Goal: Navigation & Orientation: Find specific page/section

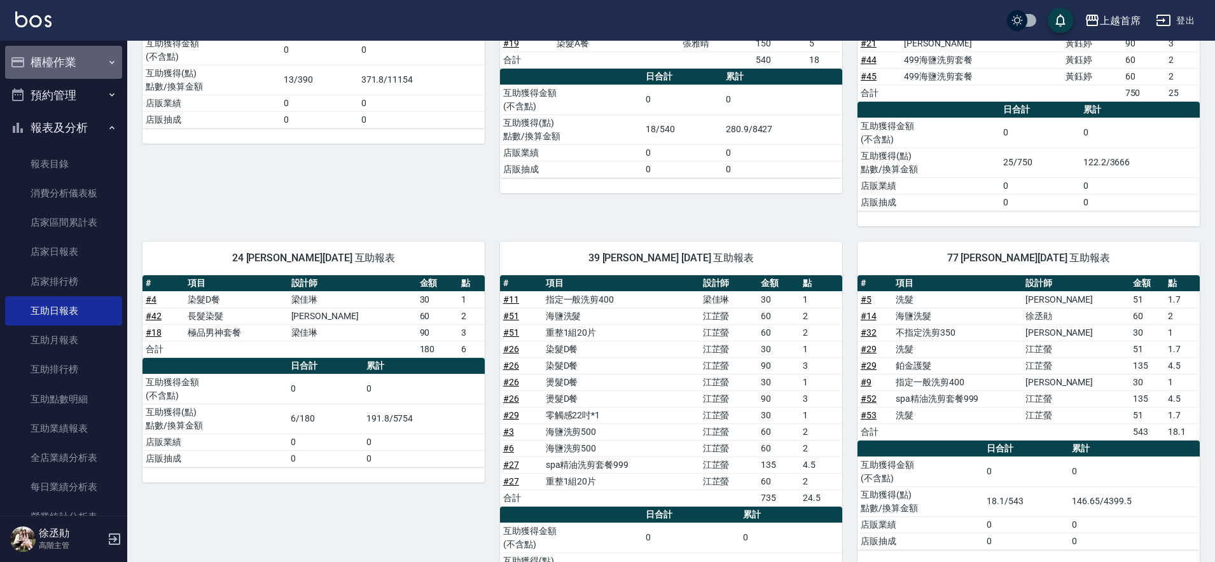
click at [65, 57] on button "櫃檯作業" at bounding box center [63, 62] width 117 height 33
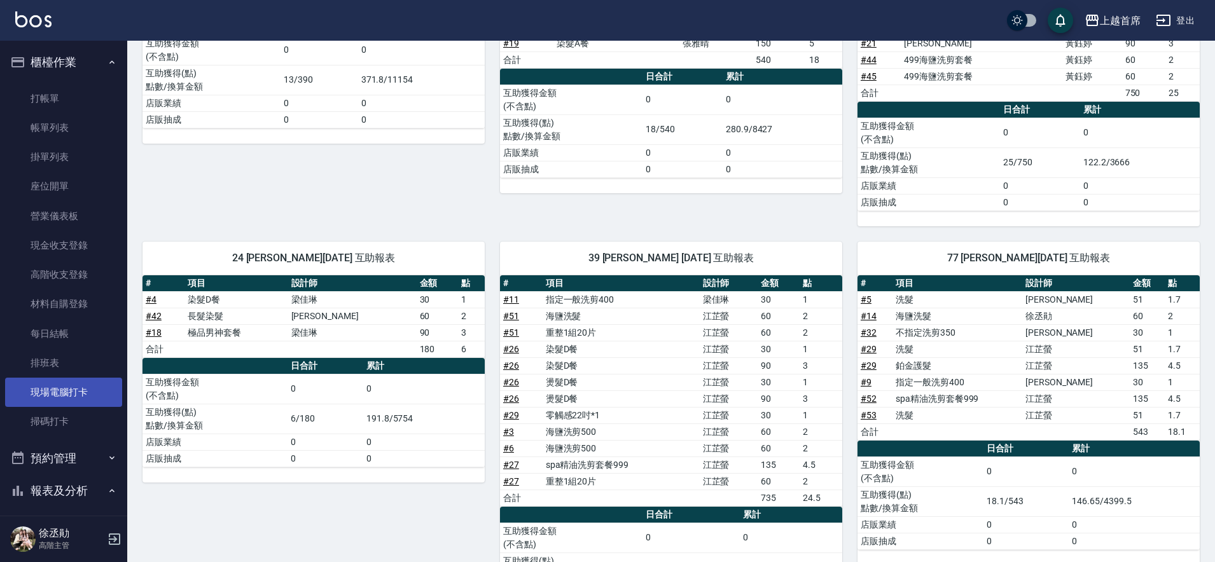
click at [80, 394] on link "現場電腦打卡" at bounding box center [63, 392] width 117 height 29
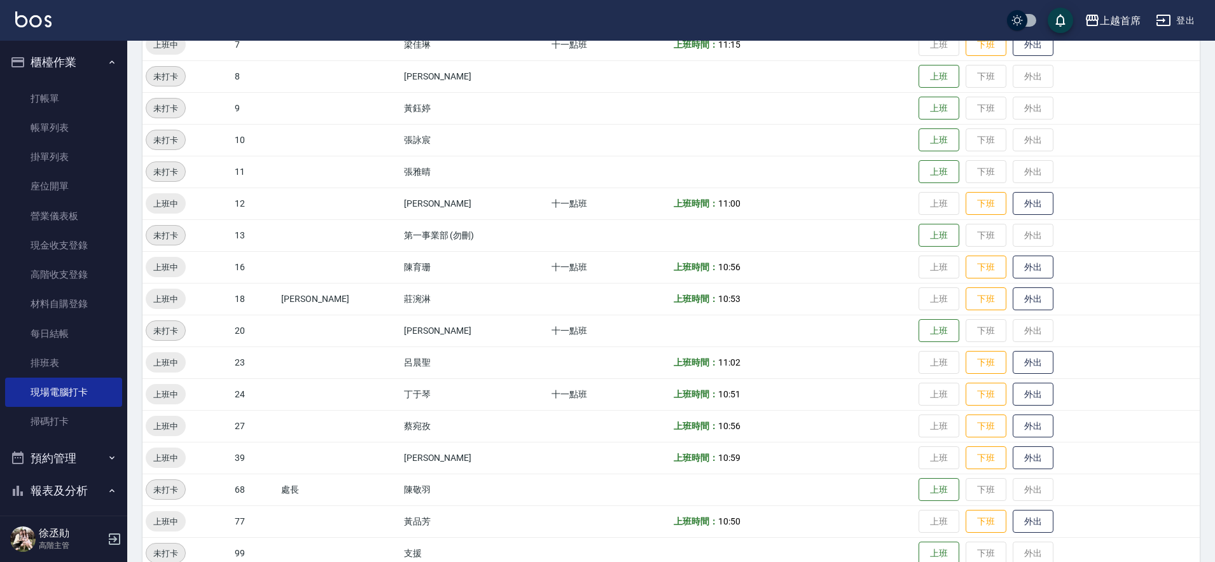
scroll to position [359, 0]
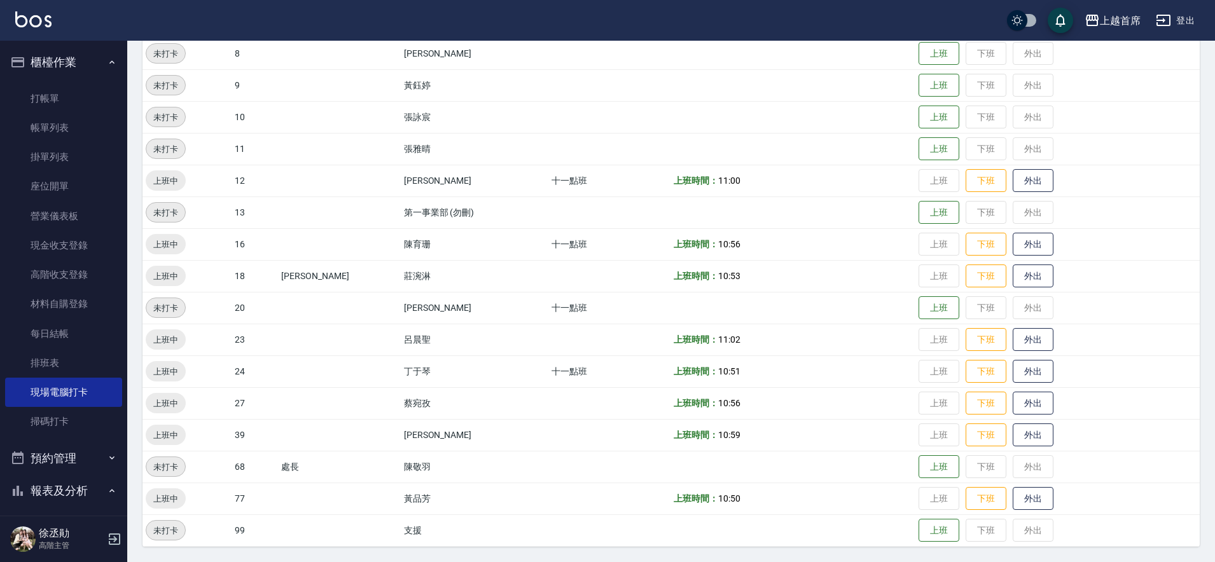
click at [85, 64] on button "櫃檯作業" at bounding box center [63, 62] width 117 height 33
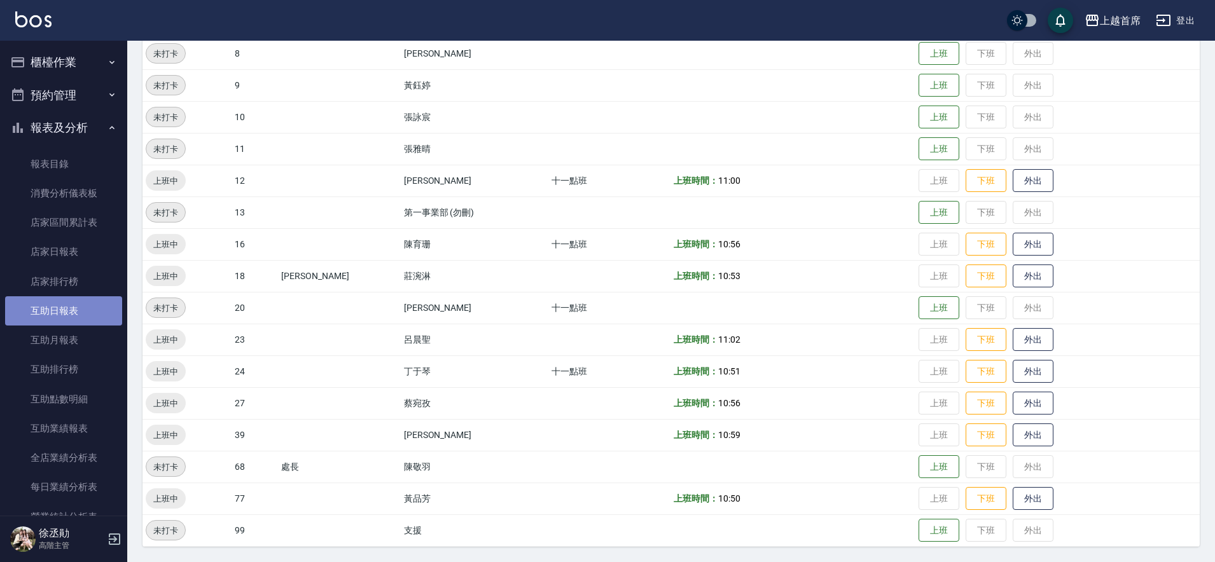
click at [82, 307] on link "互助日報表" at bounding box center [63, 310] width 117 height 29
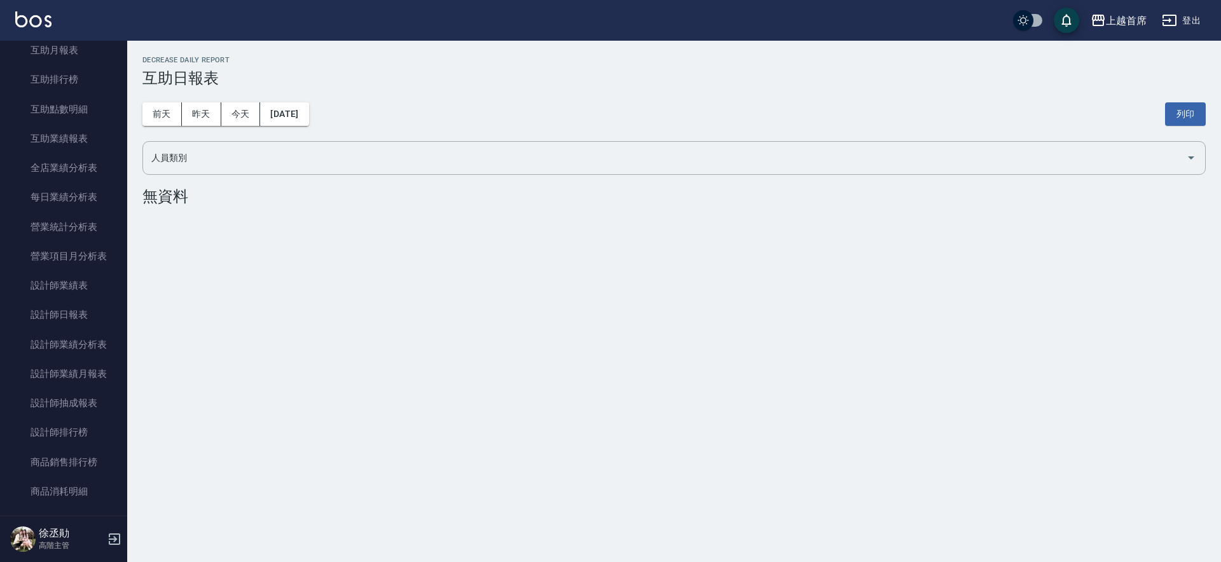
scroll to position [252, 0]
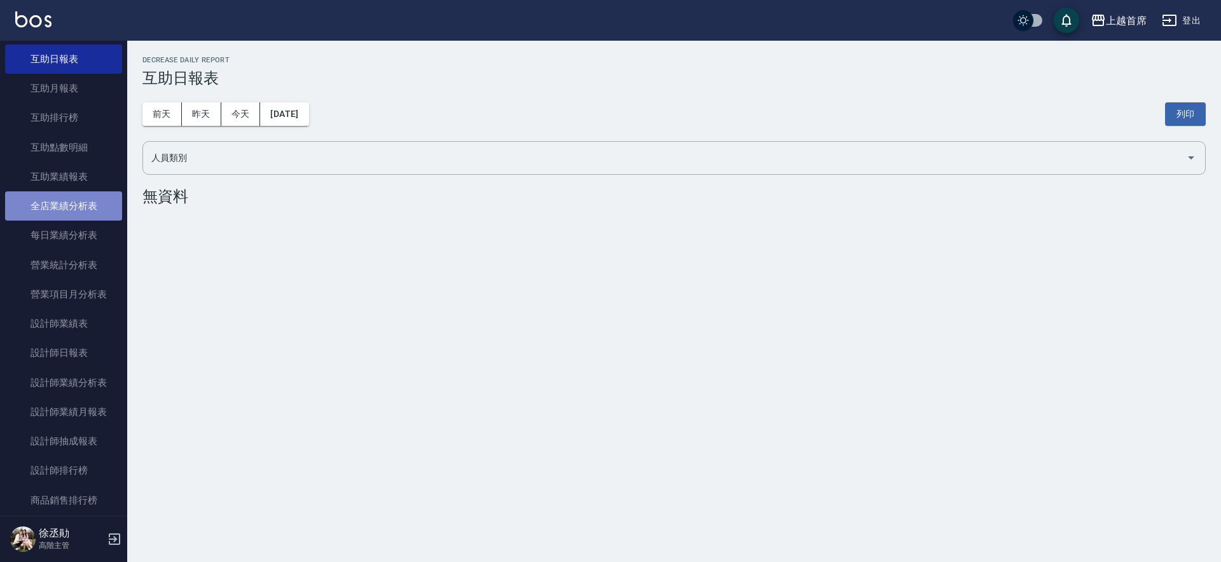
click at [99, 205] on link "全店業績分析表" at bounding box center [63, 205] width 117 height 29
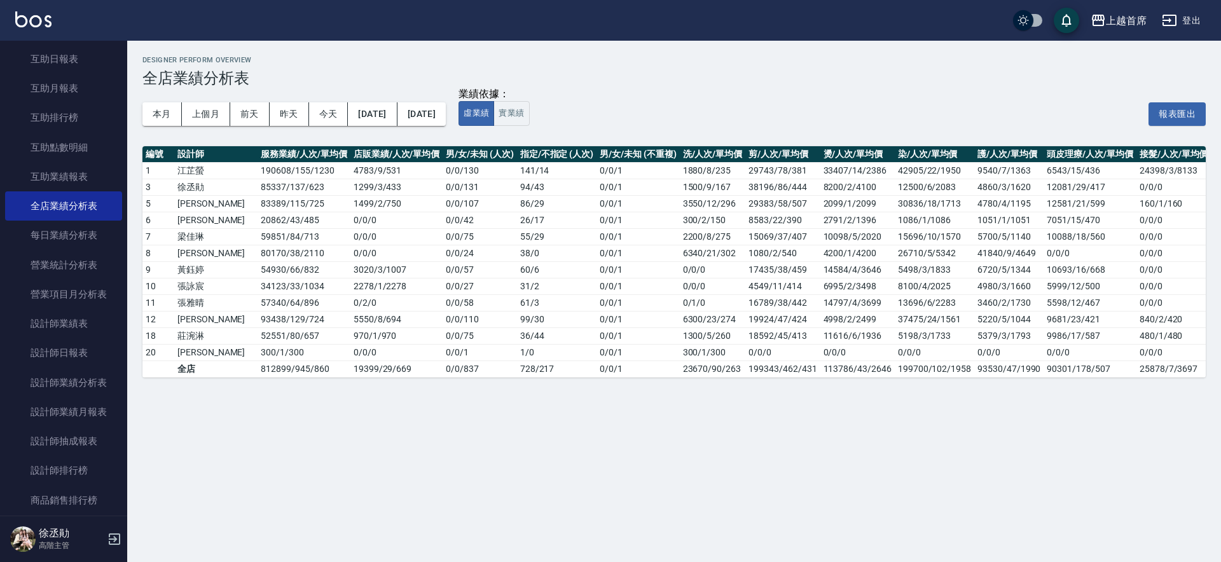
scroll to position [0, 37]
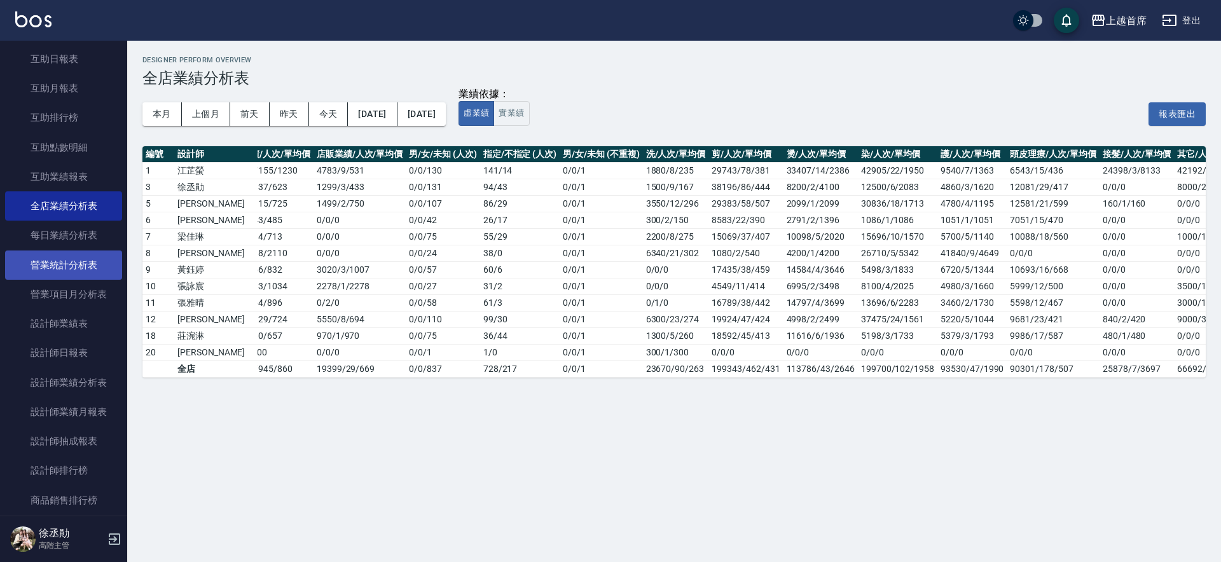
click at [99, 267] on link "營業統計分析表" at bounding box center [63, 265] width 117 height 29
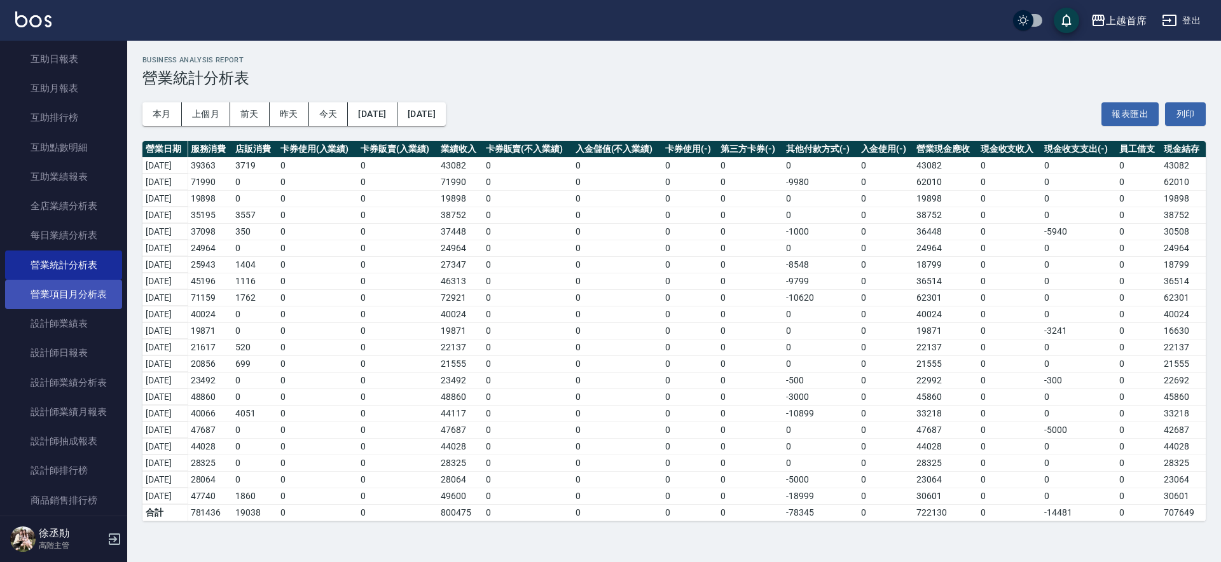
click at [82, 293] on link "營業項目月分析表" at bounding box center [63, 294] width 117 height 29
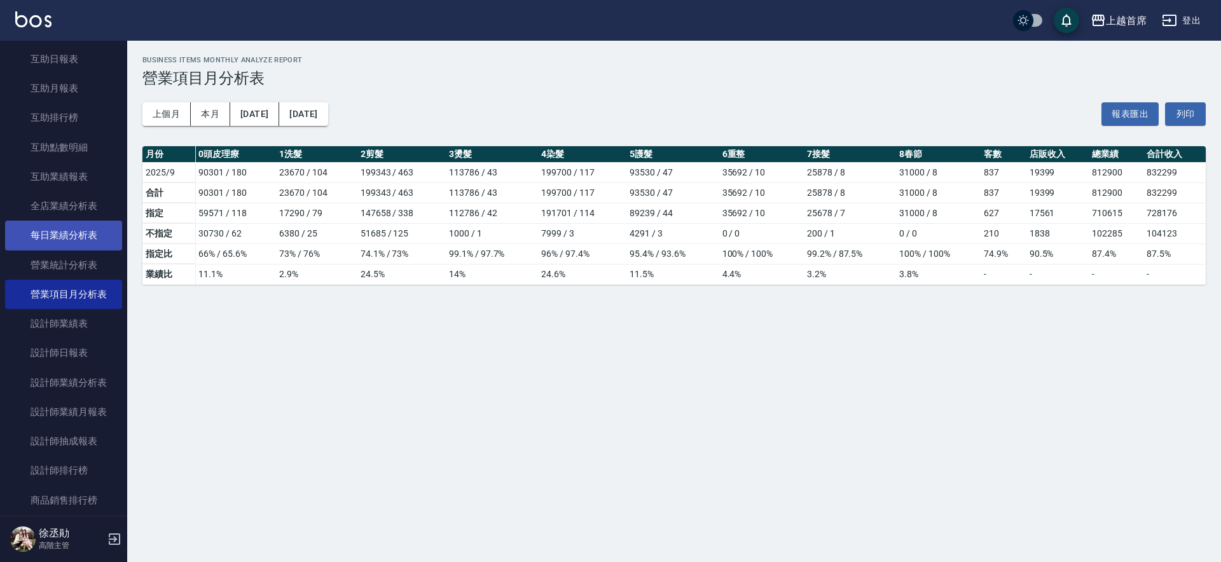
click at [96, 239] on link "每日業績分析表" at bounding box center [63, 235] width 117 height 29
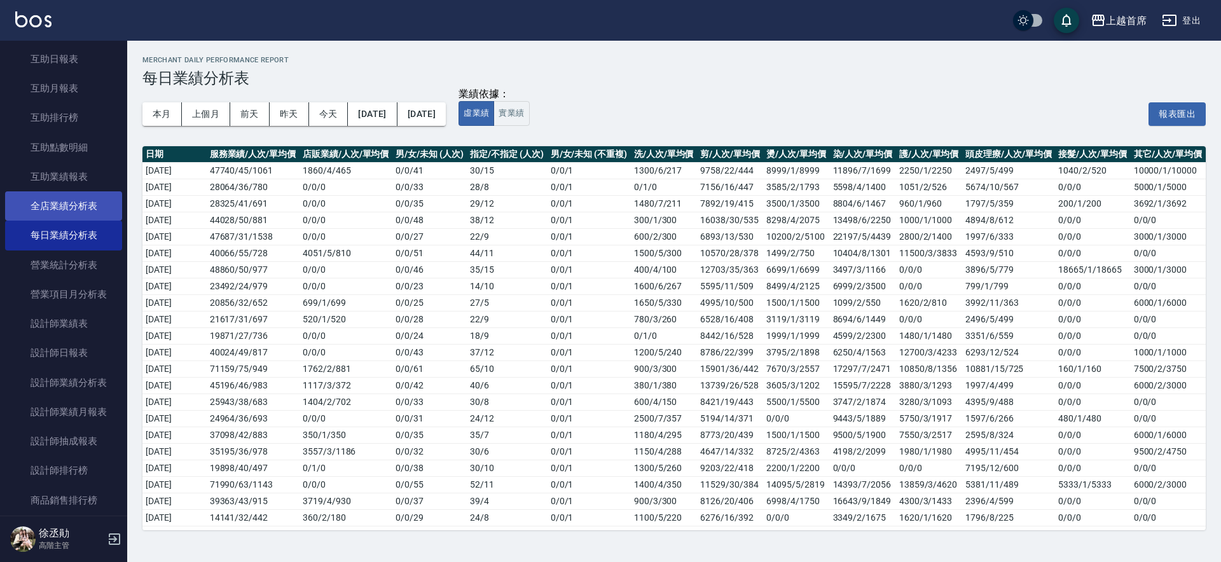
click at [96, 205] on link "全店業績分析表" at bounding box center [63, 205] width 117 height 29
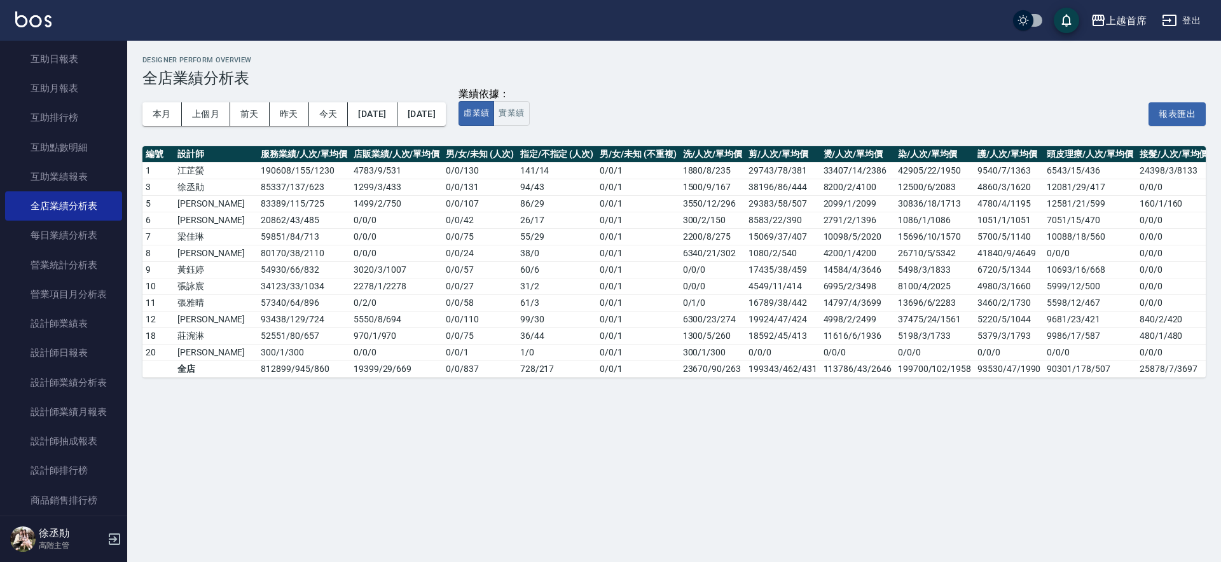
scroll to position [0, 37]
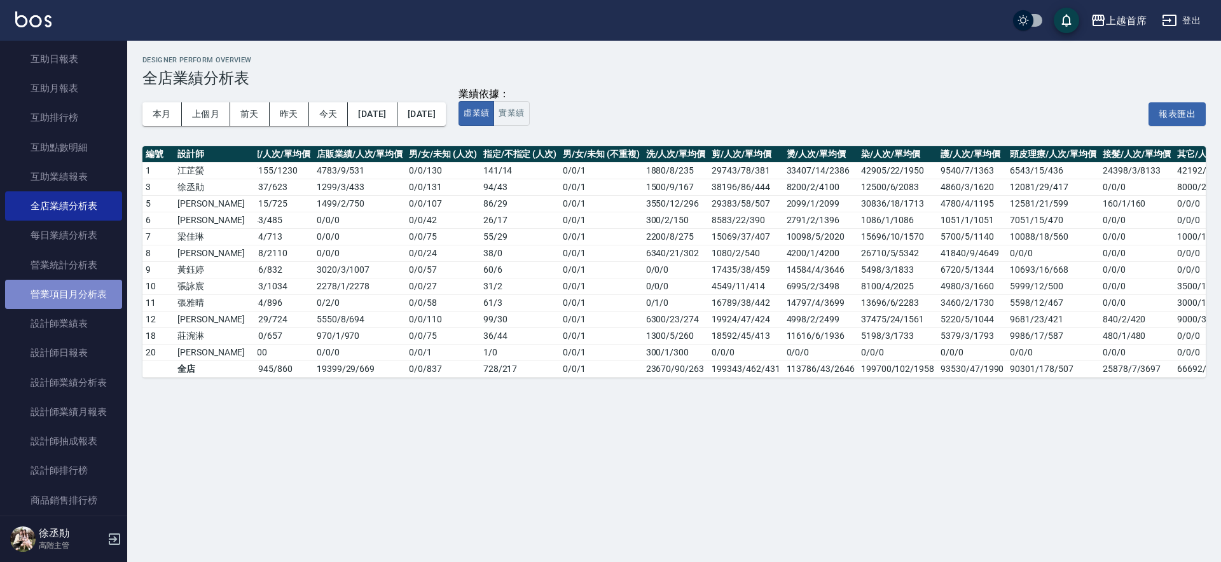
click at [91, 291] on link "營業項目月分析表" at bounding box center [63, 294] width 117 height 29
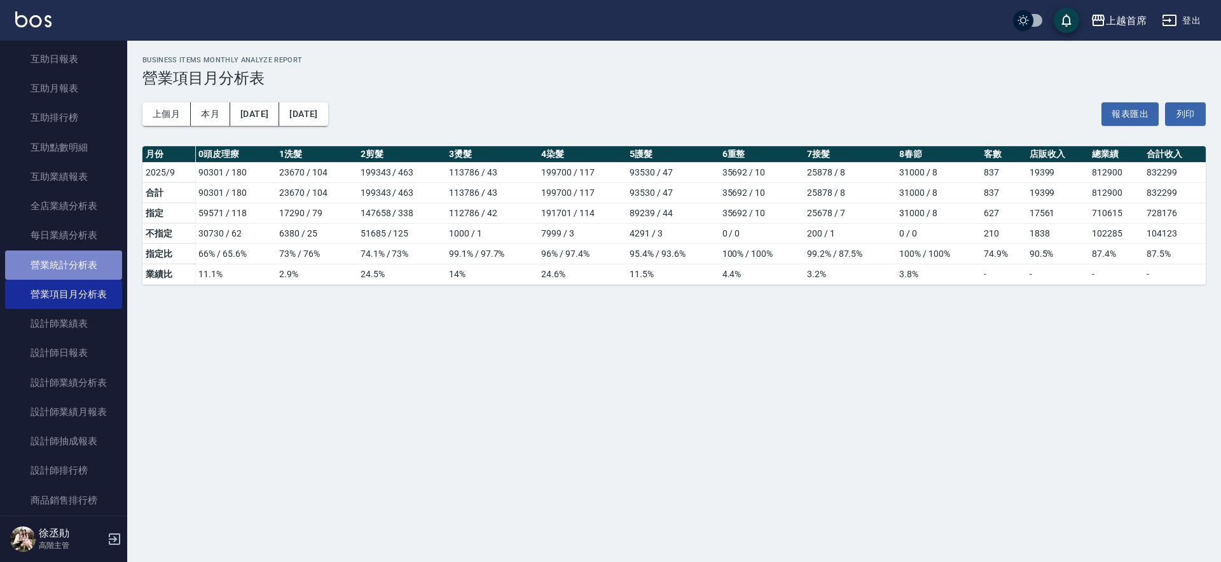
click at [85, 265] on link "營業統計分析表" at bounding box center [63, 265] width 117 height 29
